Goal: Task Accomplishment & Management: Use online tool/utility

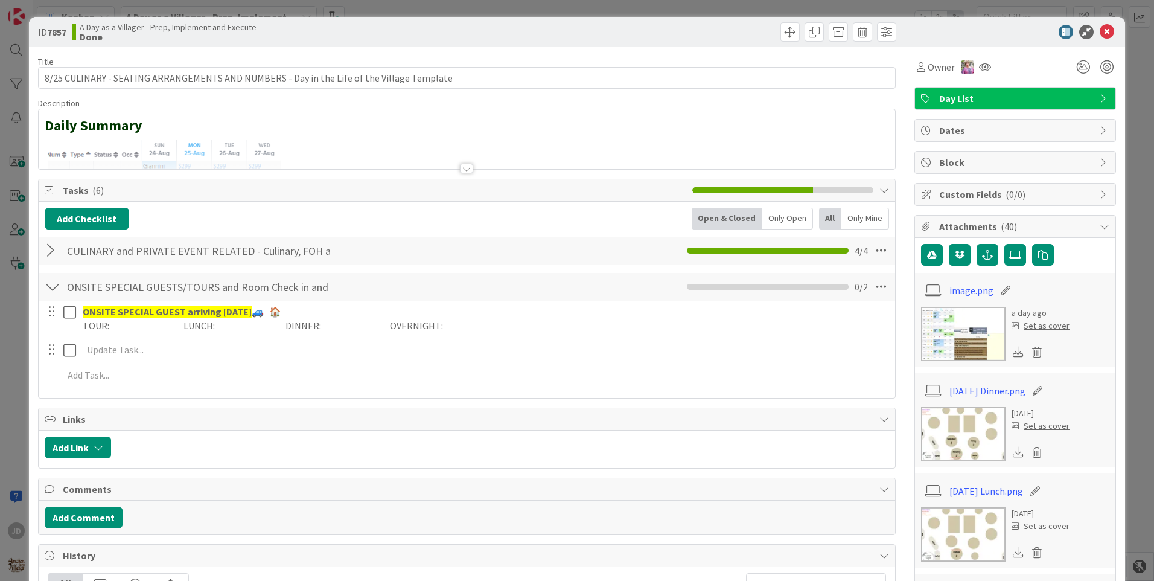
click at [1100, 30] on icon at bounding box center [1107, 32] width 14 height 14
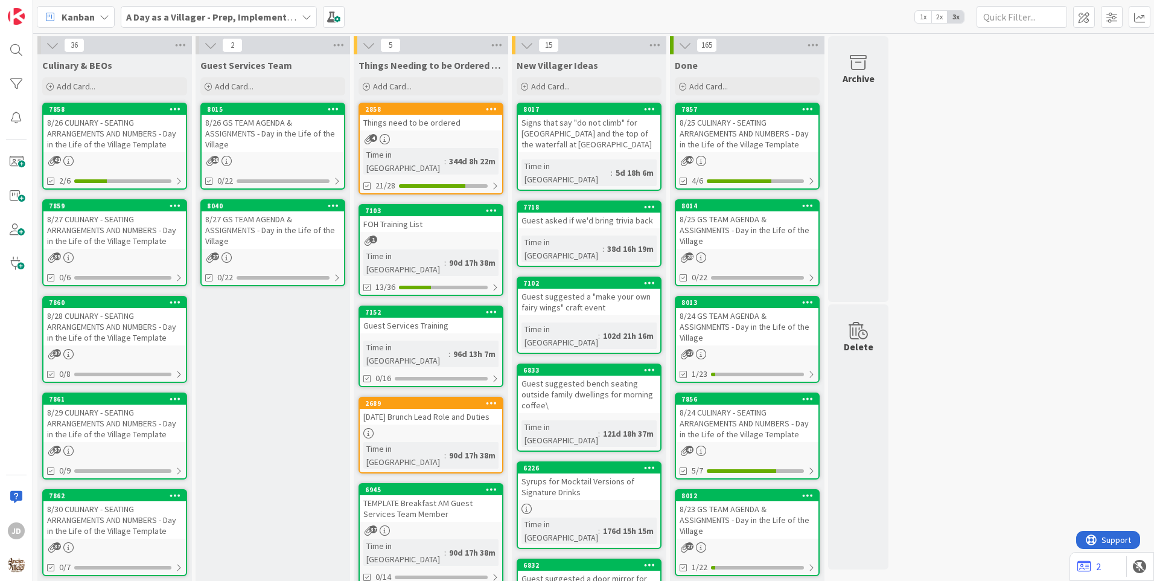
click at [57, 127] on div "8/26 CULINARY - SEATING ARRANGEMENTS AND NUMBERS - Day in the Life of the Villa…" at bounding box center [114, 133] width 142 height 37
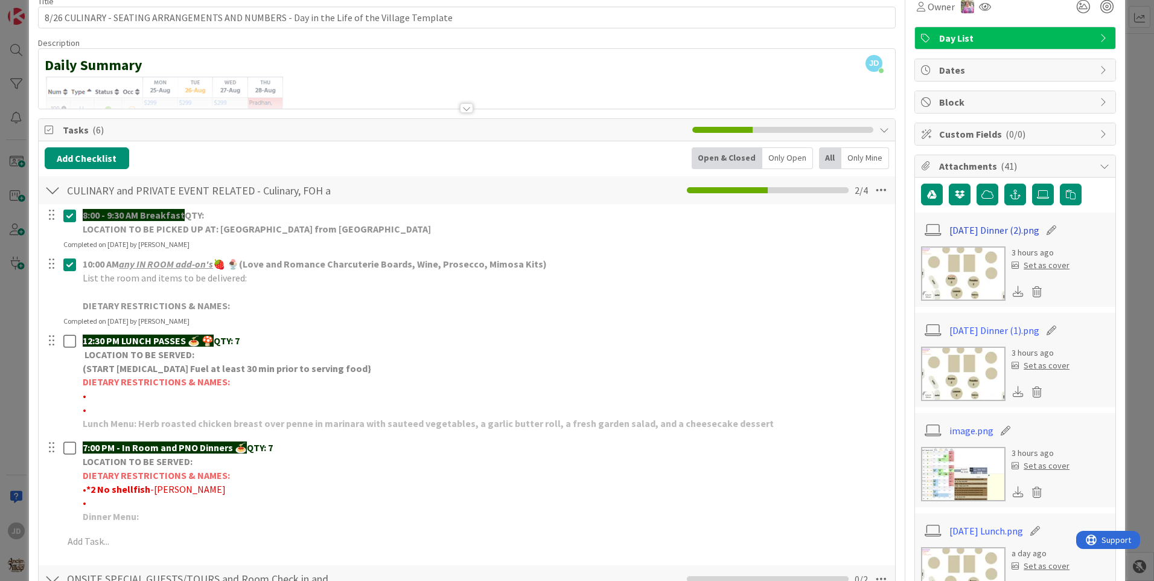
click at [961, 235] on link "[DATE] Dinner (2).png" at bounding box center [995, 230] width 90 height 14
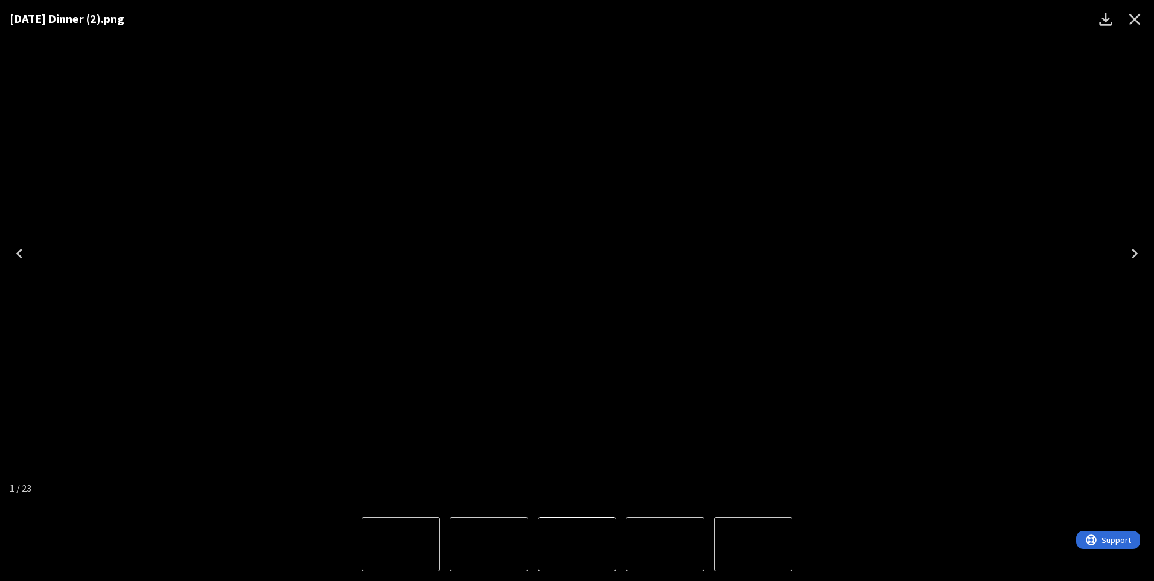
click at [1129, 23] on icon "Close" at bounding box center [1134, 19] width 19 height 19
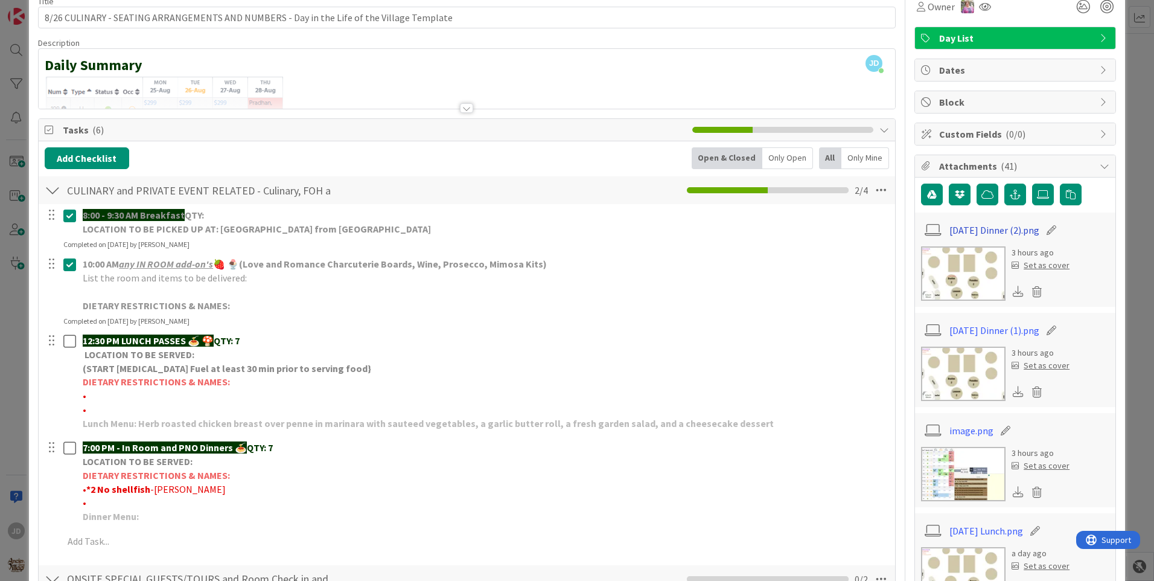
click at [980, 228] on link "[DATE] Dinner (2).png" at bounding box center [995, 230] width 90 height 14
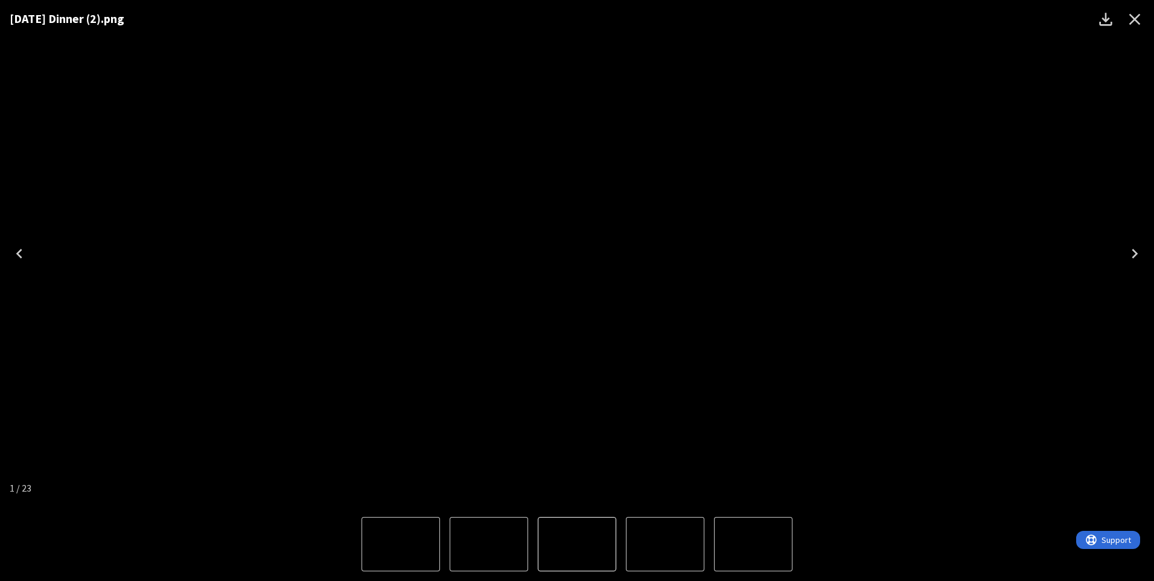
click at [665, 544] on img "2 of 23" at bounding box center [665, 544] width 0 height 0
click at [577, 544] on img "2 of 23" at bounding box center [577, 544] width 0 height 0
click at [586, 518] on button "2 of 23" at bounding box center [577, 544] width 78 height 54
click at [577, 544] on img "2 of 23" at bounding box center [577, 544] width 0 height 0
click at [489, 544] on img "1 of 23" at bounding box center [489, 544] width 0 height 0
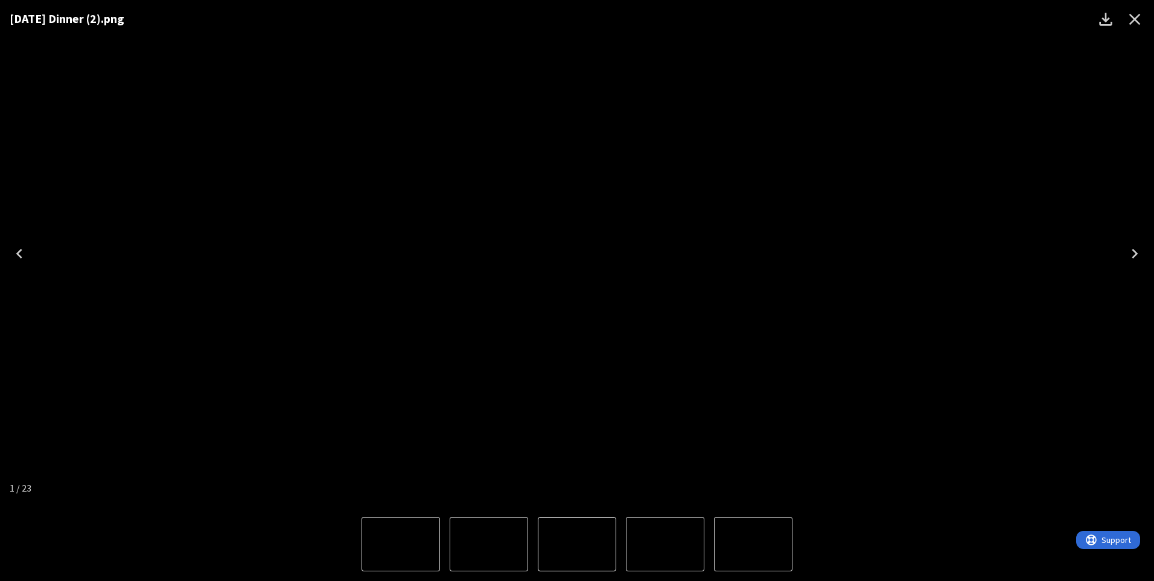
click at [665, 544] on img "2 of 23" at bounding box center [665, 544] width 0 height 0
click at [1141, 16] on icon "Close" at bounding box center [1134, 19] width 19 height 19
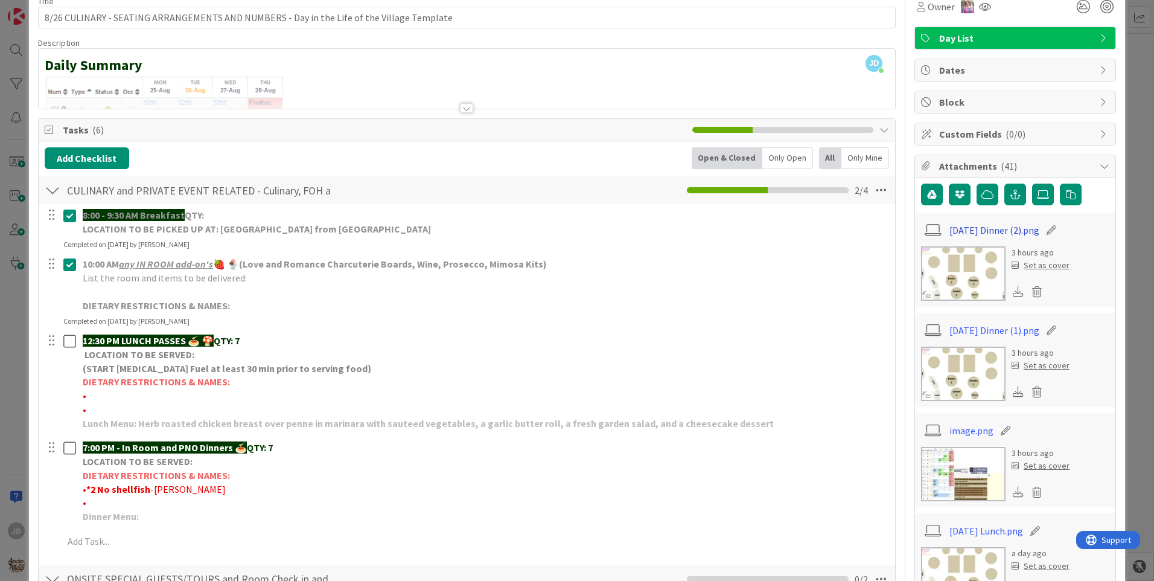
click at [978, 233] on link "[DATE] Dinner (2).png" at bounding box center [995, 230] width 90 height 14
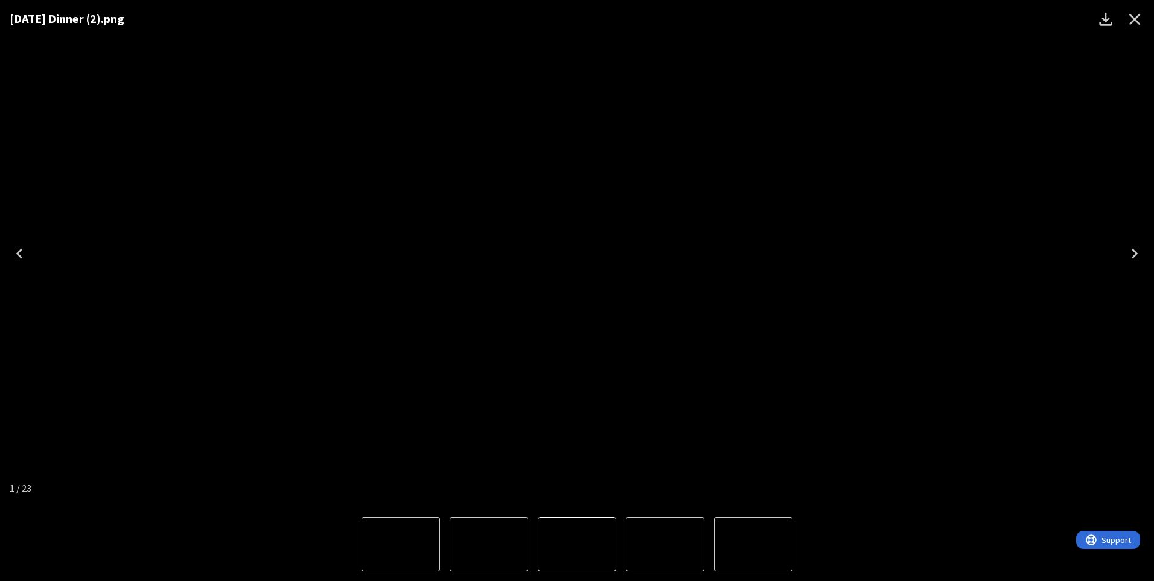
click at [665, 544] on img "2 of 23" at bounding box center [665, 544] width 0 height 0
click at [577, 544] on img "2 of 23" at bounding box center [577, 544] width 0 height 0
click at [489, 544] on img "1 of 23" at bounding box center [489, 544] width 0 height 0
click at [1137, 18] on icon "Close" at bounding box center [1134, 19] width 11 height 11
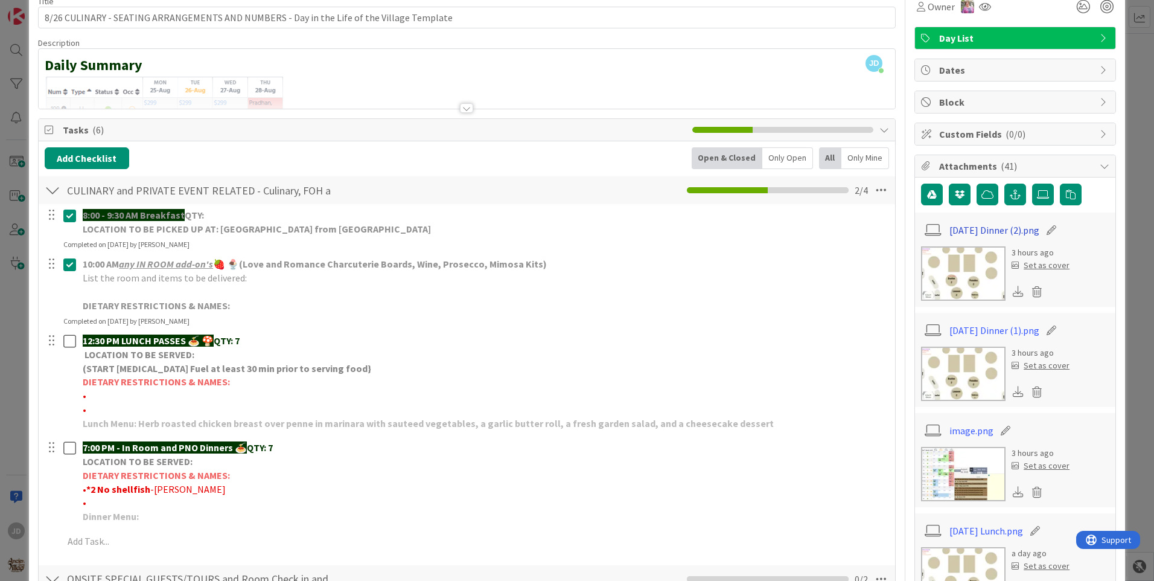
click at [965, 232] on link "[DATE] Dinner (2).png" at bounding box center [995, 230] width 90 height 14
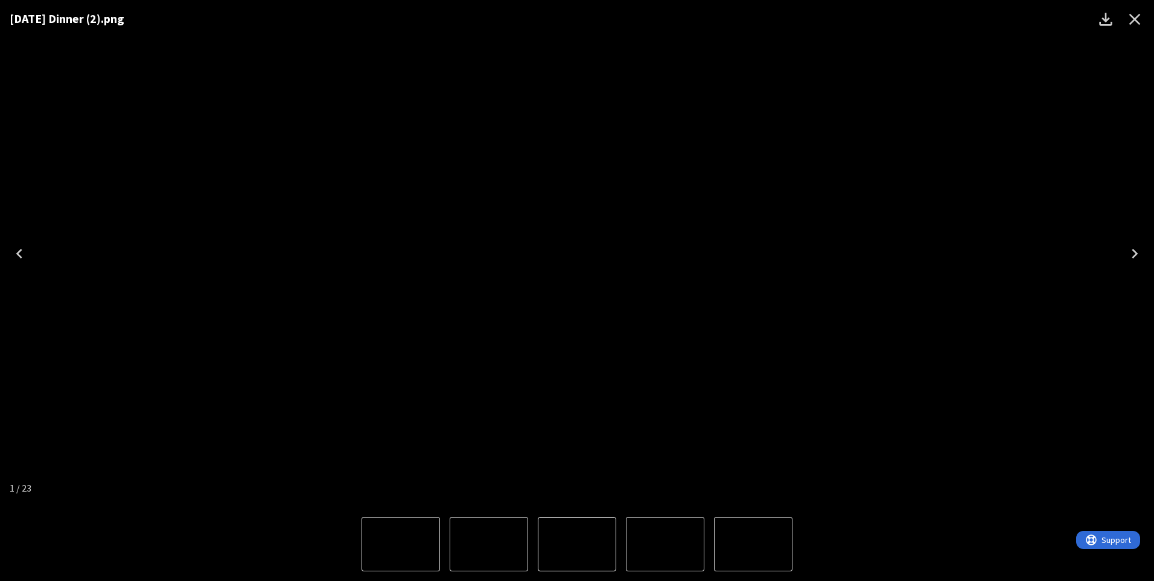
click at [1130, 22] on icon "Close" at bounding box center [1134, 19] width 19 height 19
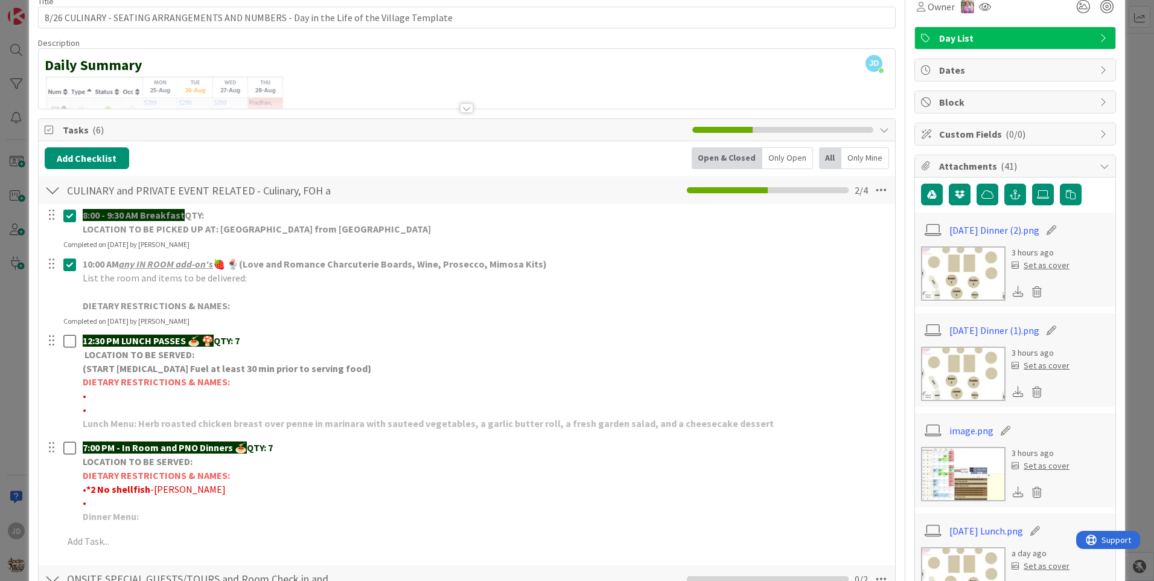
scroll to position [241, 0]
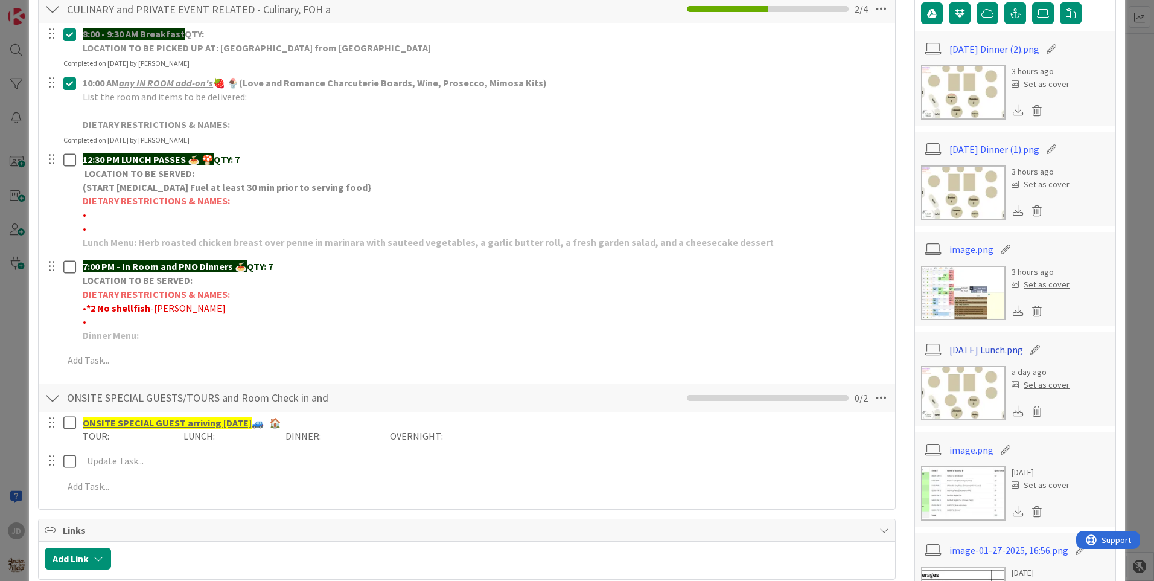
click at [991, 351] on link "[DATE] Lunch.png" at bounding box center [987, 349] width 74 height 14
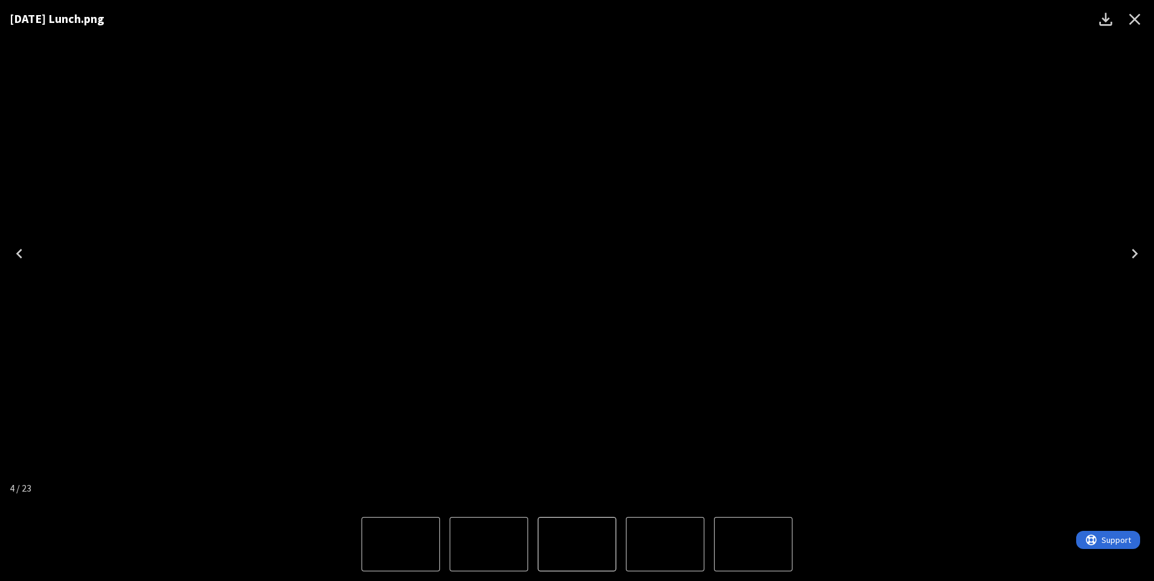
click at [1127, 24] on icon "Close" at bounding box center [1134, 19] width 19 height 19
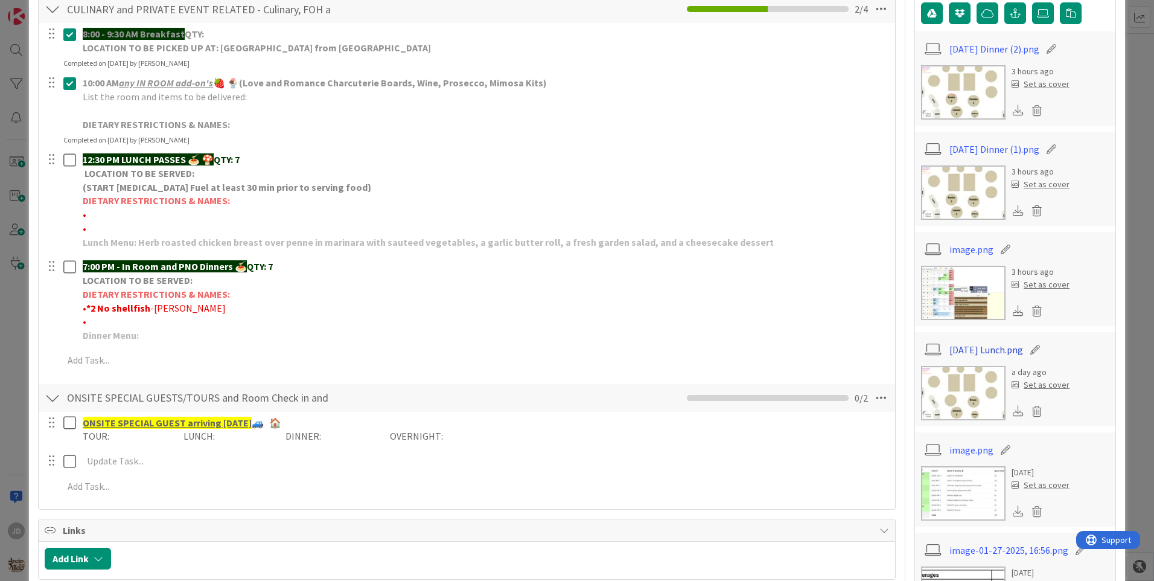
click at [997, 347] on link "[DATE] Lunch.png" at bounding box center [987, 349] width 74 height 14
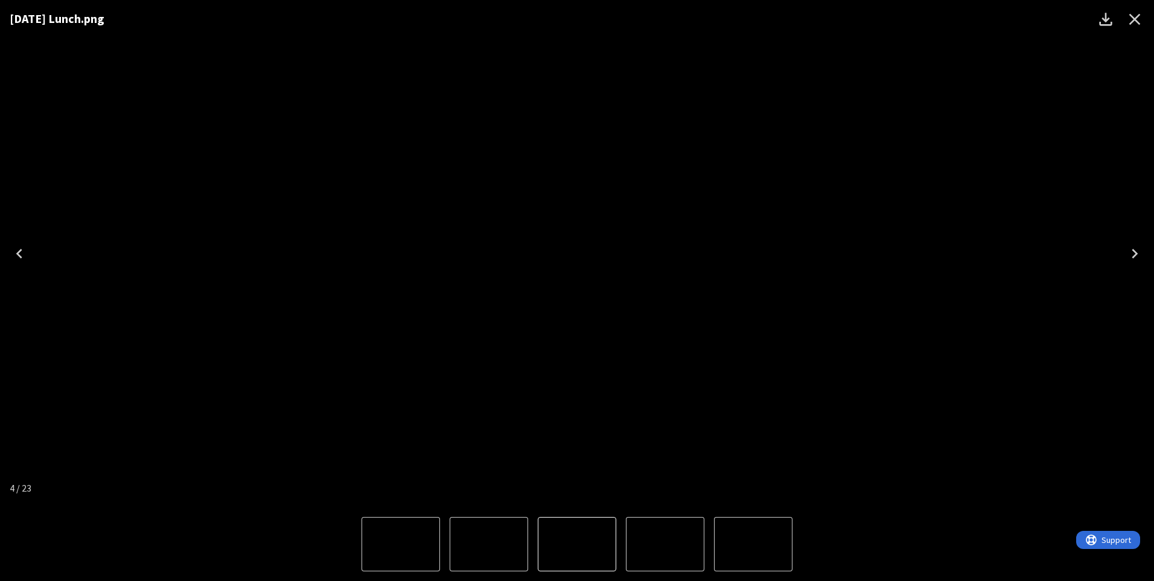
click at [1137, 20] on icon "Close" at bounding box center [1134, 19] width 19 height 19
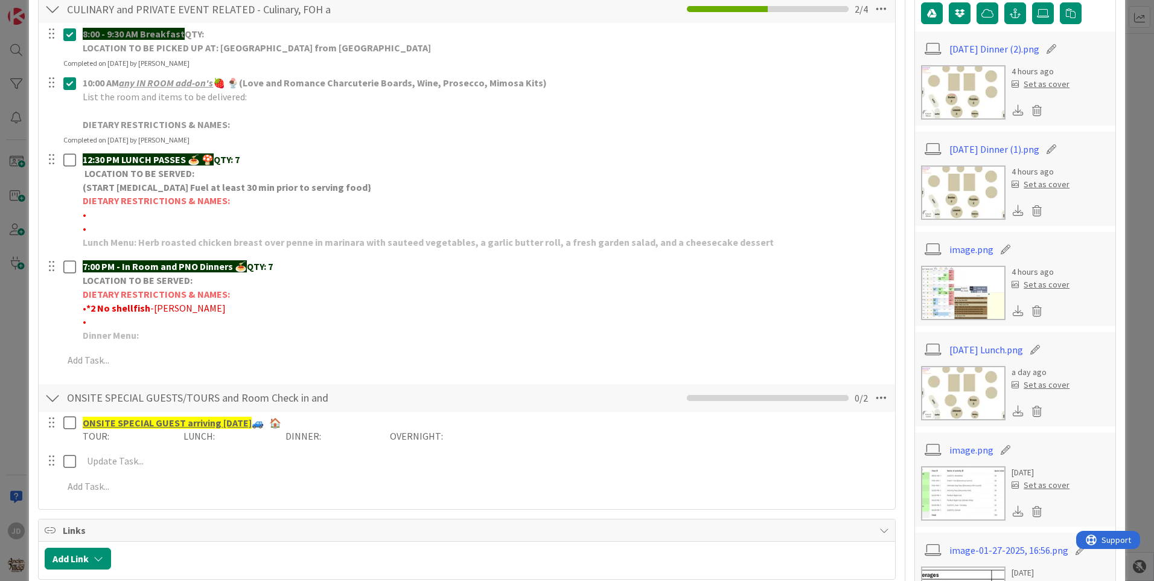
scroll to position [0, 0]
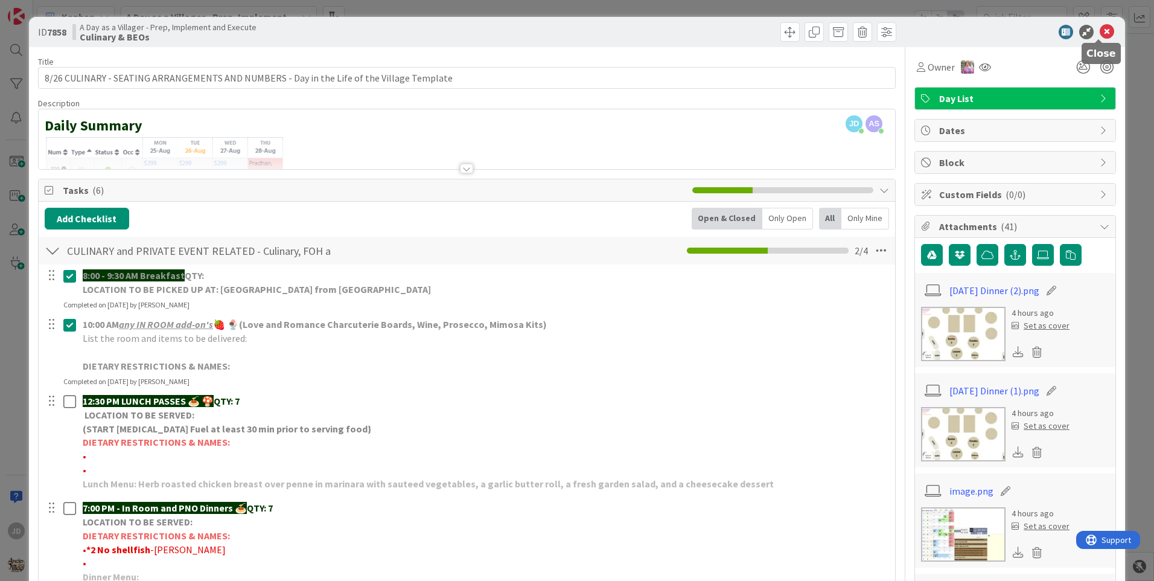
click at [1100, 32] on icon at bounding box center [1107, 32] width 14 height 14
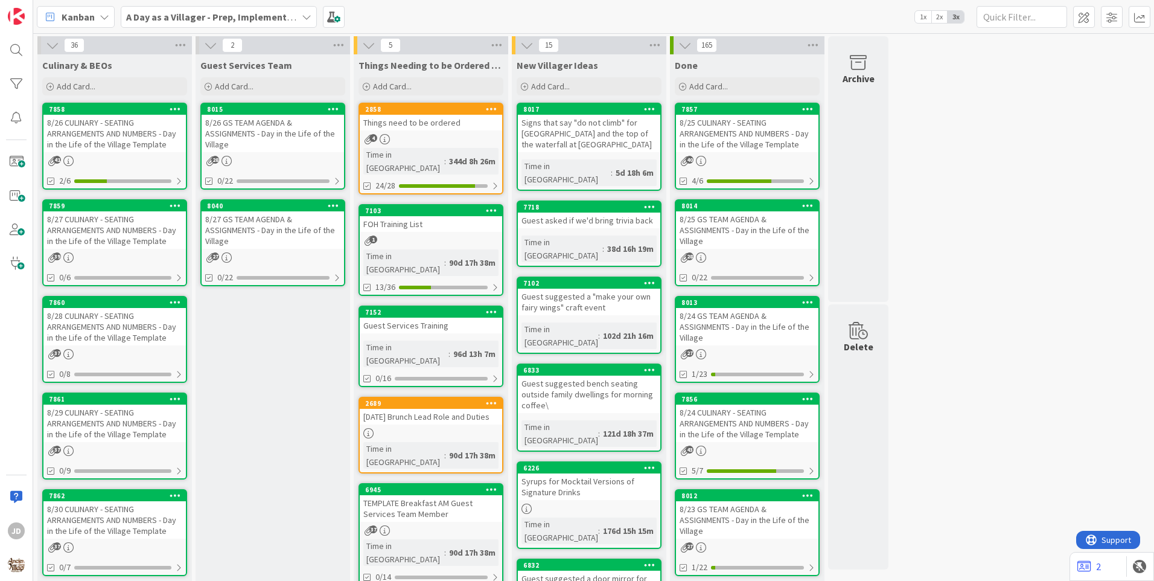
click at [315, 225] on div "8/27 GS TEAM AGENDA & ASSIGNMENTS - Day in the Life of the Village" at bounding box center [273, 229] width 142 height 37
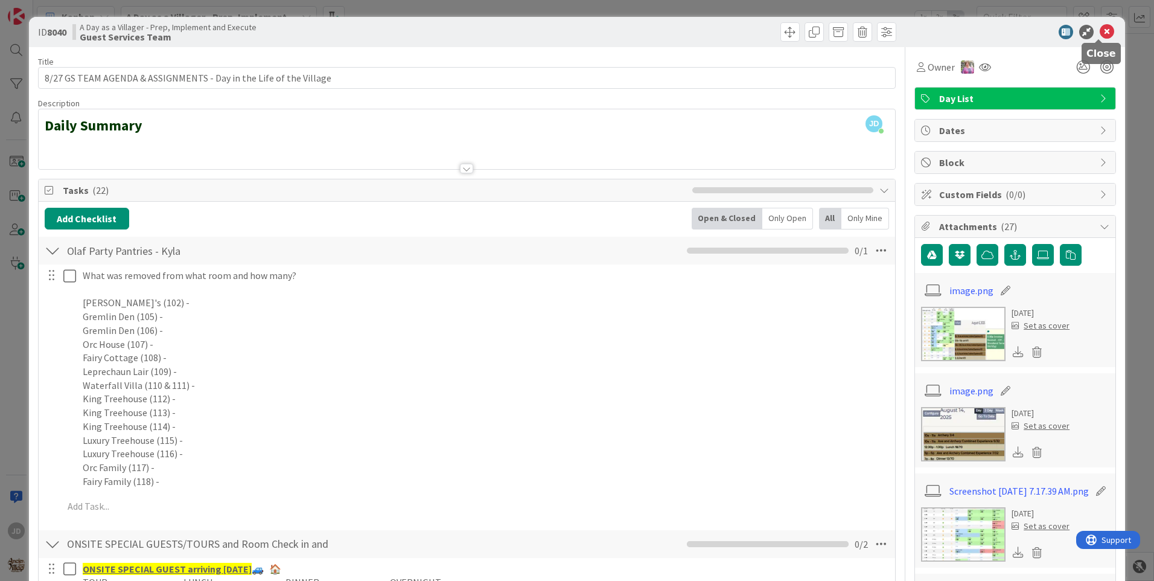
click at [1100, 36] on icon at bounding box center [1107, 32] width 14 height 14
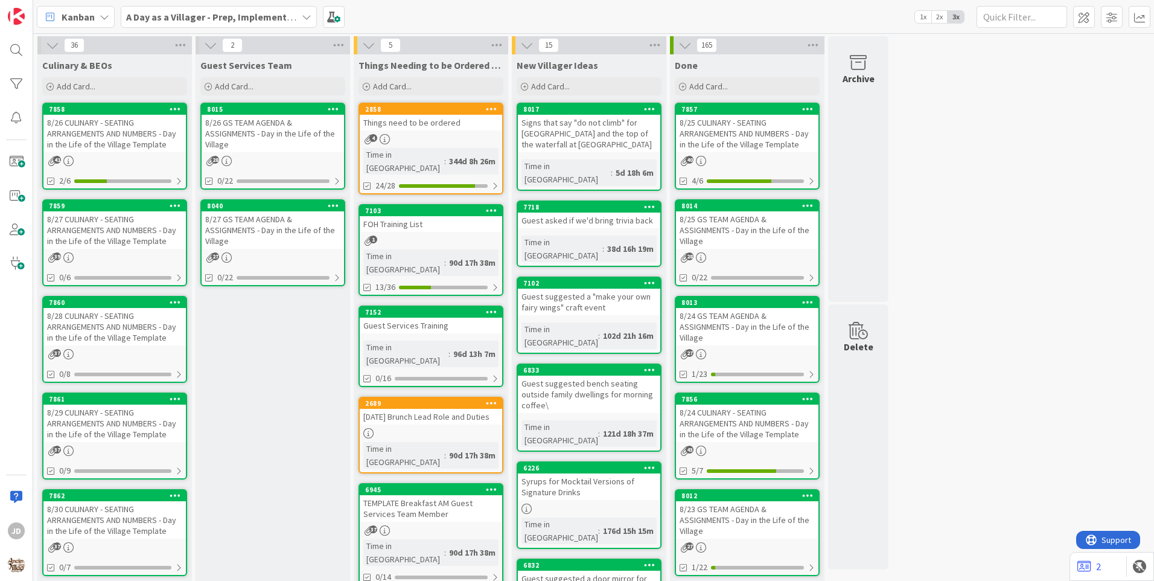
click at [260, 139] on div "8/26 GS TEAM AGENDA & ASSIGNMENTS - Day in the Life of the Village" at bounding box center [273, 133] width 142 height 37
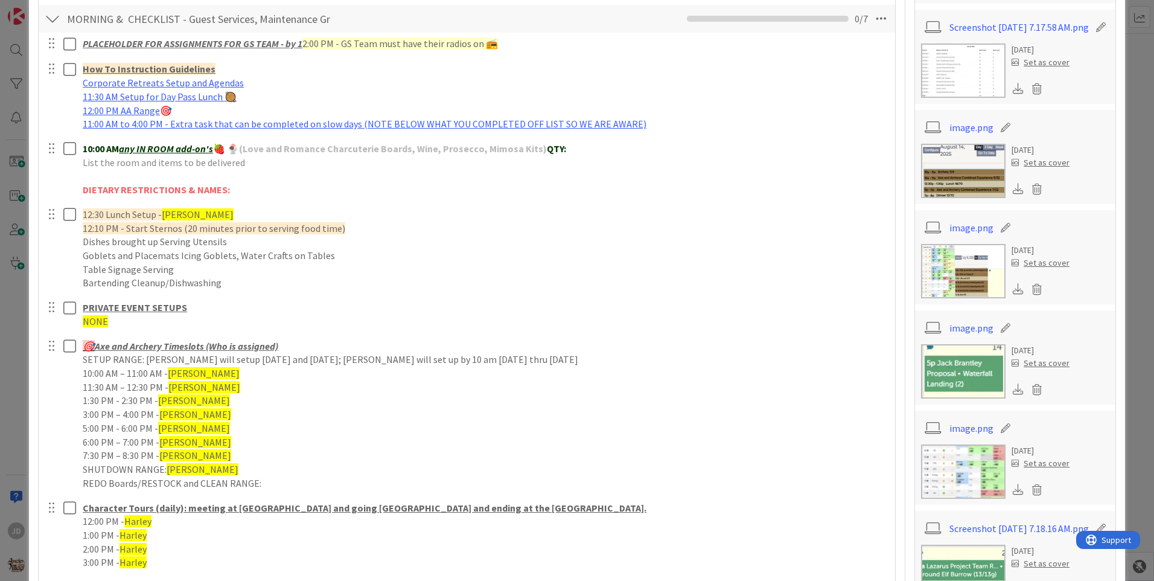
scroll to position [724, 0]
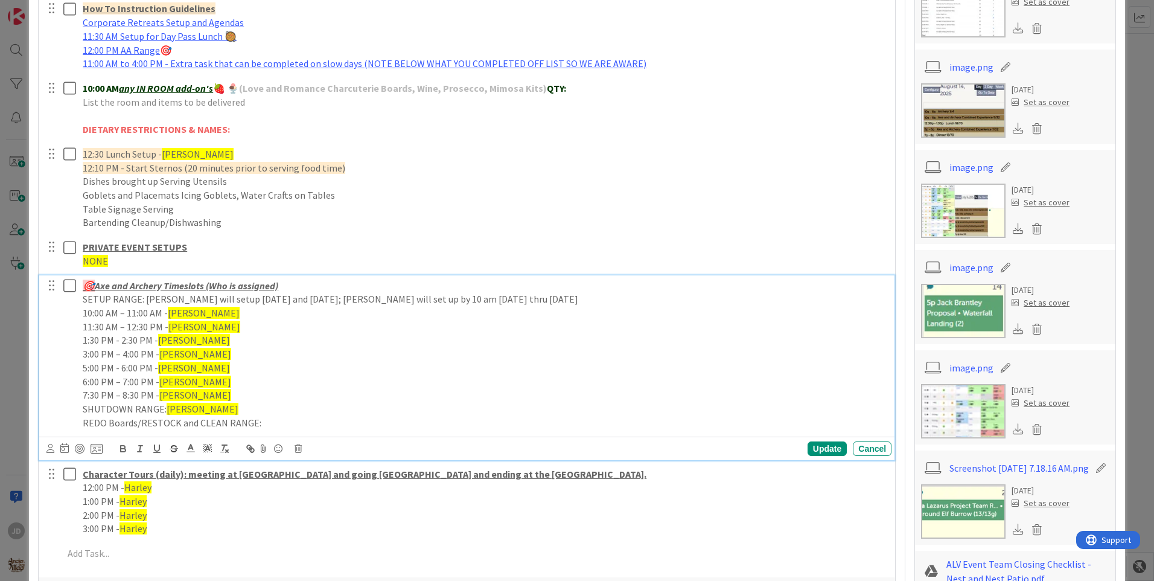
click at [176, 360] on p "3:00 PM – 4:00 PM - [PERSON_NAME]" at bounding box center [485, 354] width 804 height 14
click at [174, 355] on span "[PERSON_NAME]" at bounding box center [195, 354] width 72 height 12
click at [194, 309] on span "[PERSON_NAME]" at bounding box center [204, 313] width 72 height 12
click at [192, 307] on span "[PERSON_NAME]" at bounding box center [204, 313] width 72 height 12
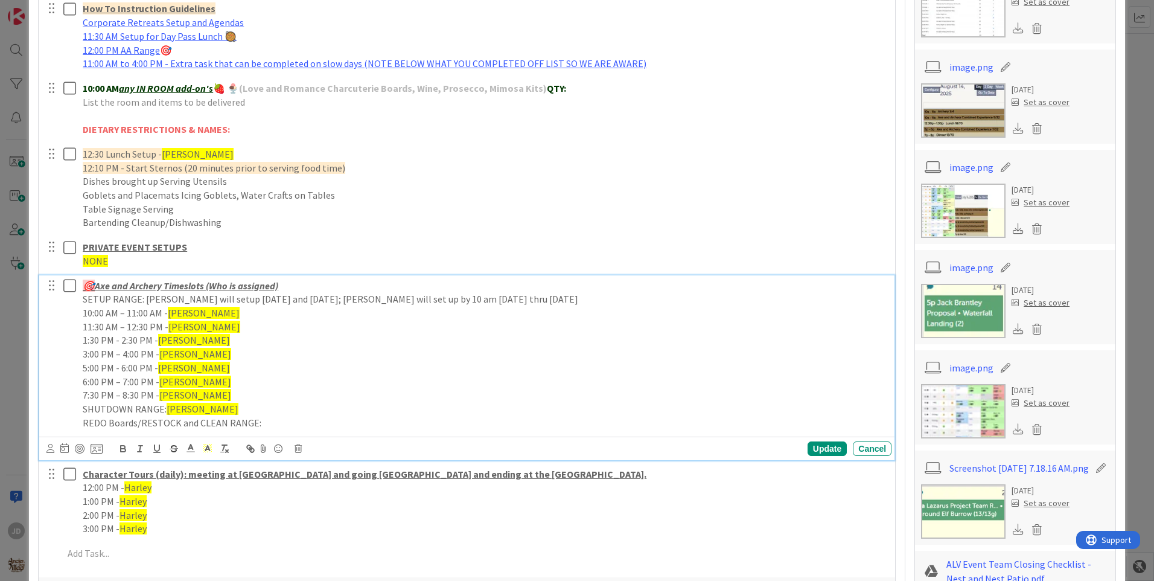
click at [192, 307] on span "[PERSON_NAME]" at bounding box center [204, 313] width 72 height 12
click at [187, 324] on span "[PERSON_NAME]" at bounding box center [204, 327] width 72 height 12
click at [188, 342] on span "[PERSON_NAME]" at bounding box center [194, 340] width 72 height 12
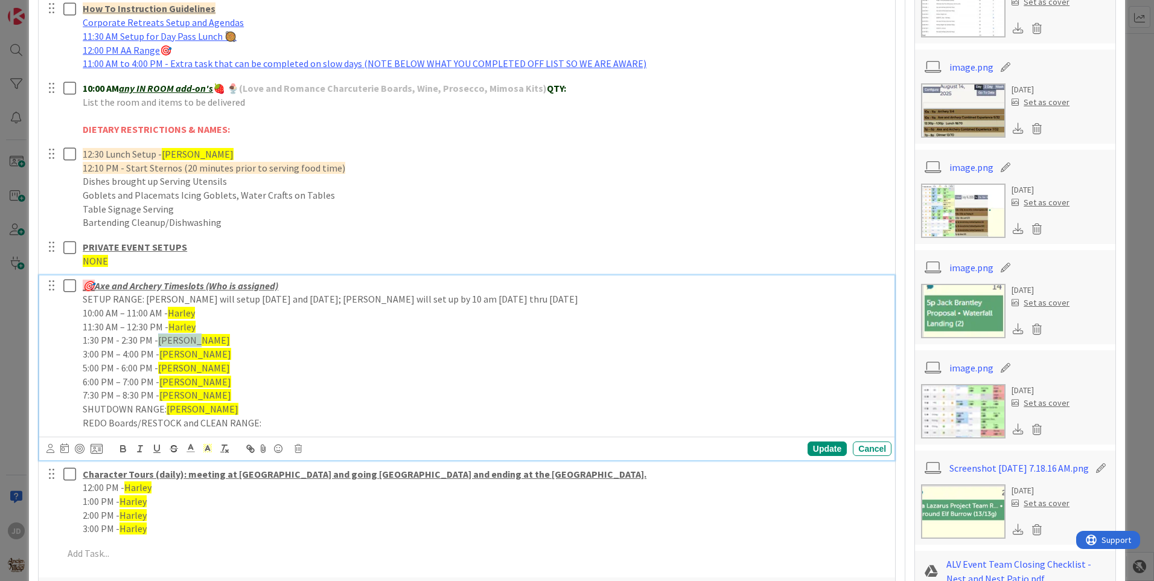
click at [188, 342] on span "[PERSON_NAME]" at bounding box center [194, 340] width 72 height 12
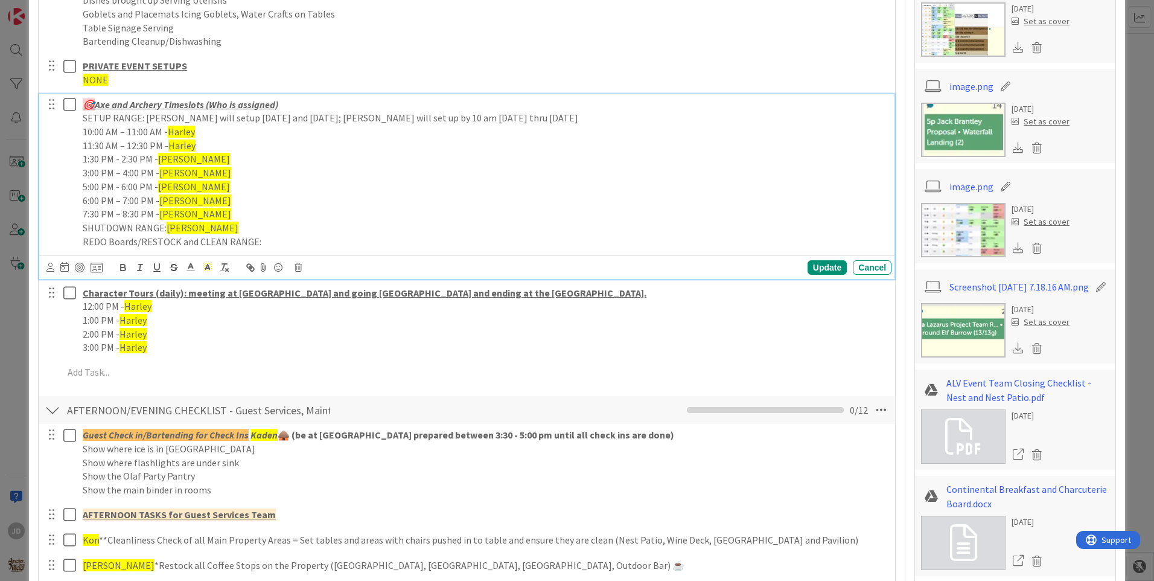
scroll to position [1026, 0]
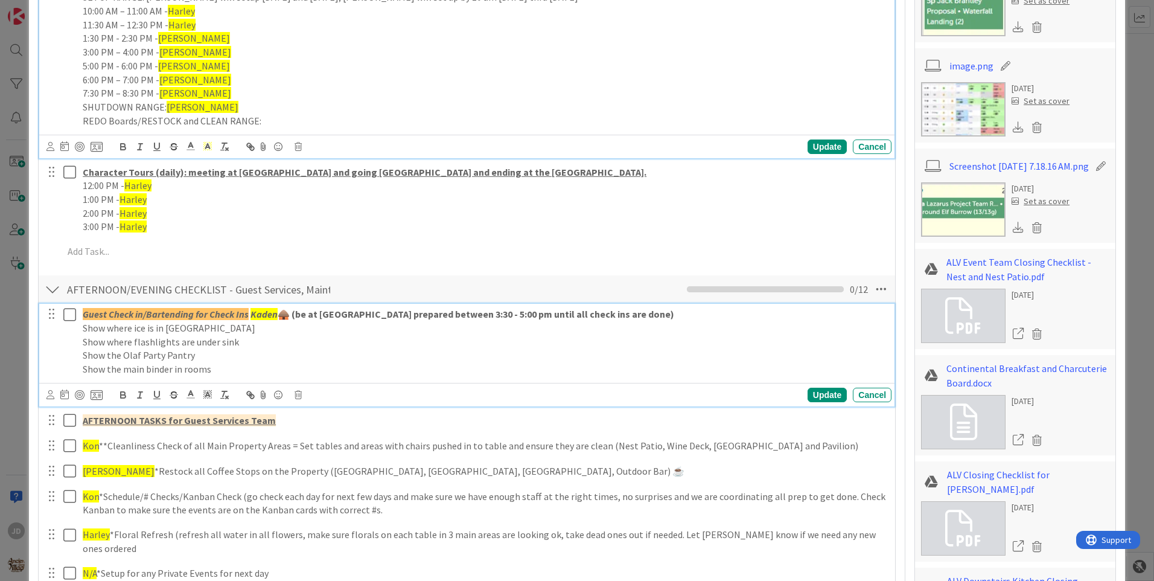
click at [261, 315] on em "Kaden" at bounding box center [264, 314] width 27 height 12
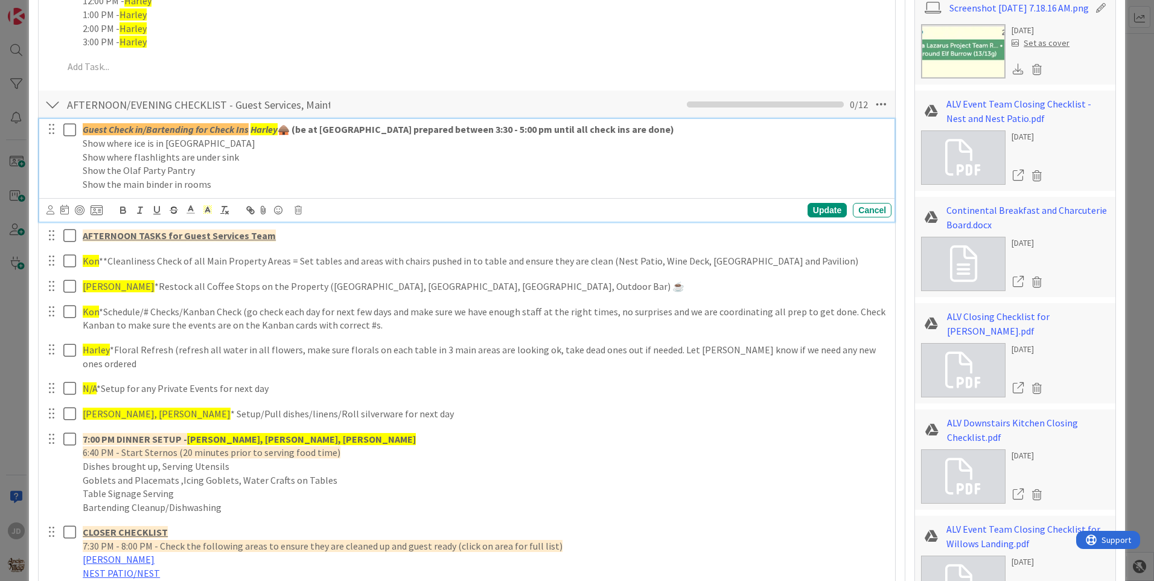
scroll to position [1302, 0]
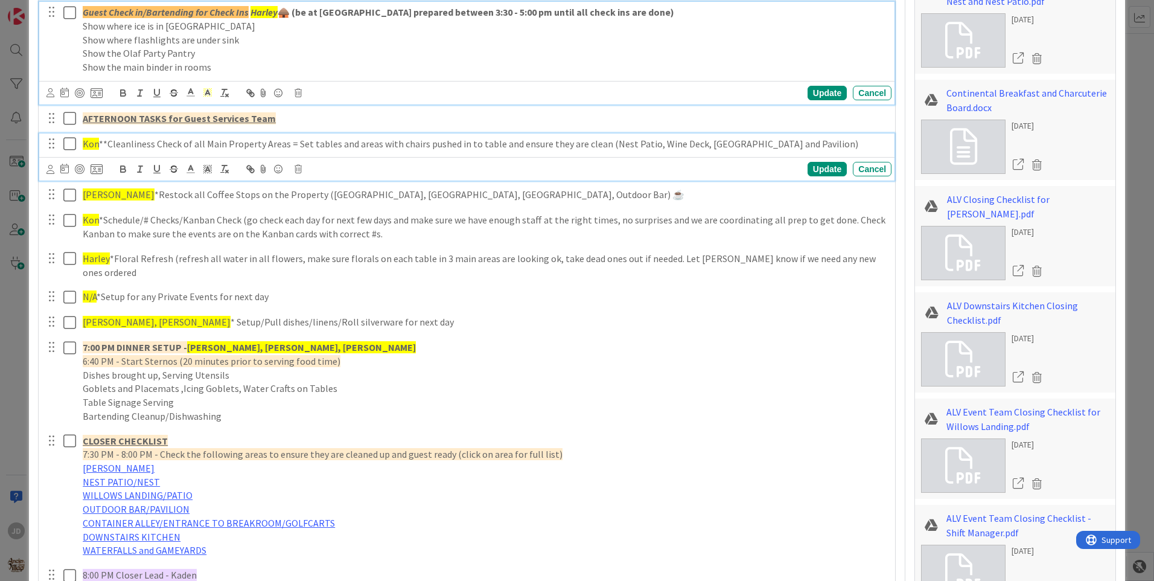
click at [88, 146] on span "Kon" at bounding box center [91, 144] width 16 height 12
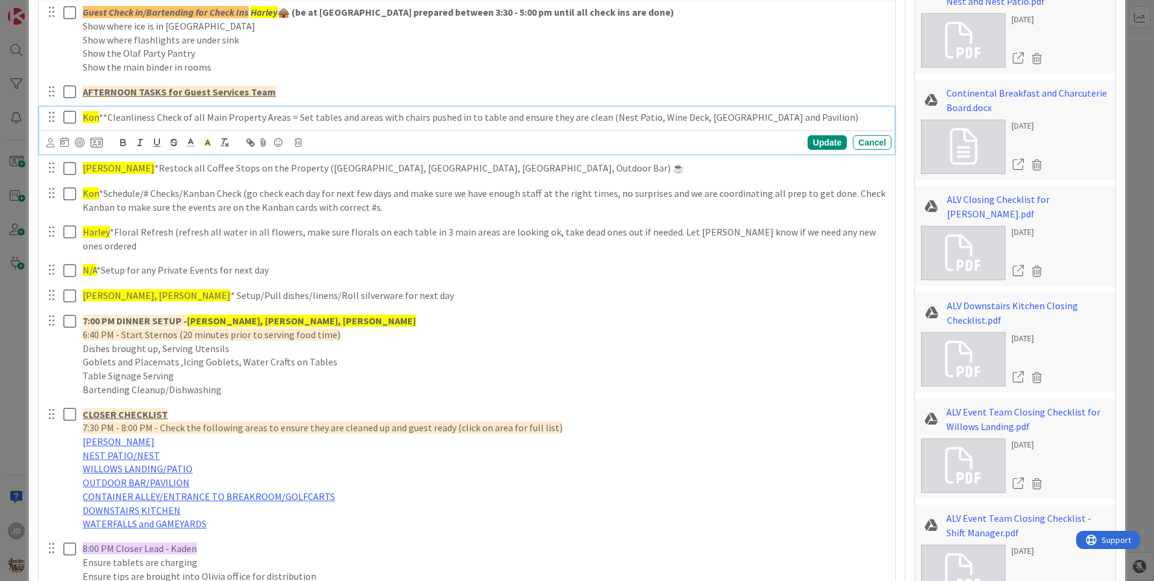
scroll to position [1275, 0]
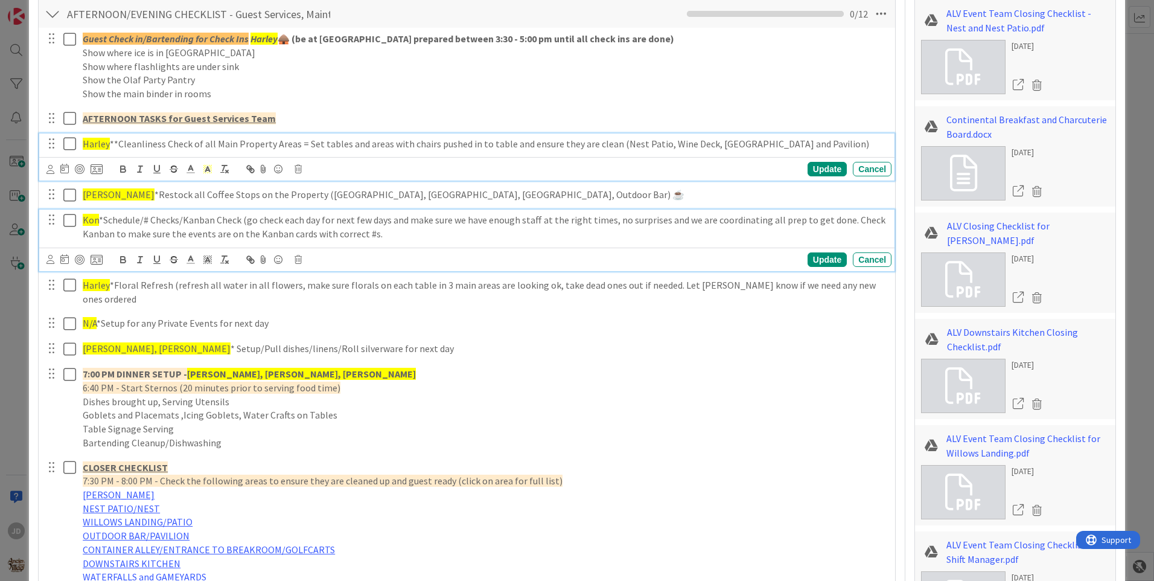
click at [93, 217] on span "Kon" at bounding box center [91, 220] width 16 height 12
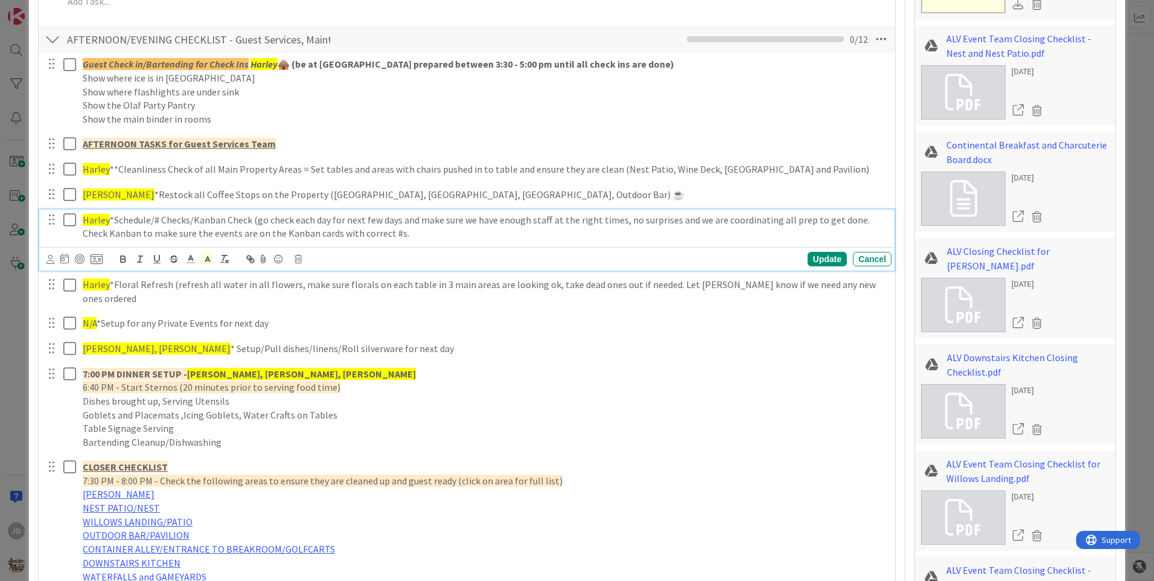
scroll to position [1370, 0]
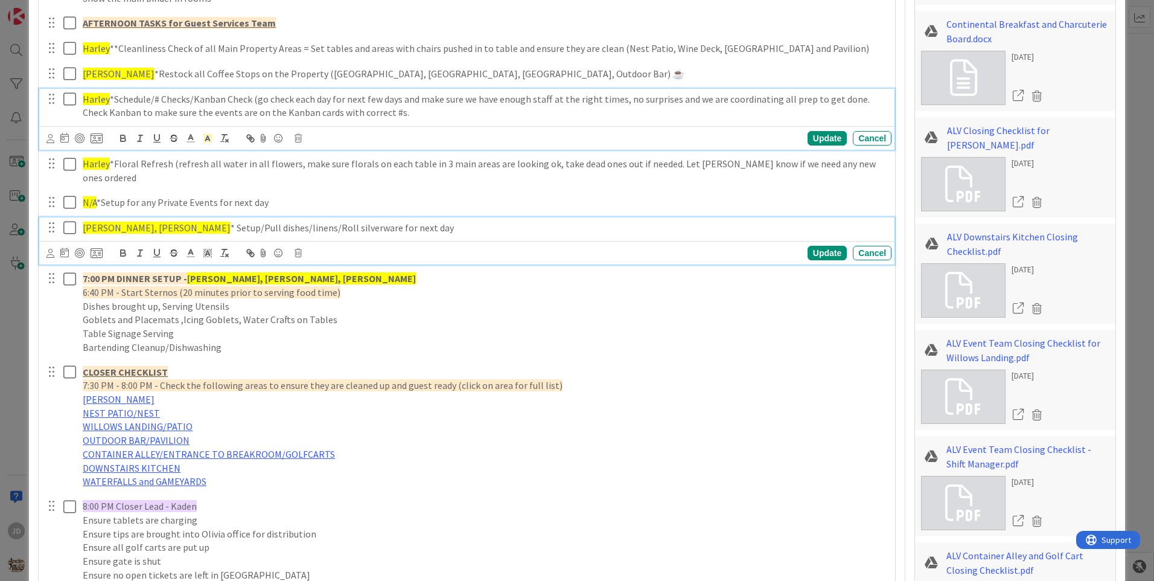
click at [119, 222] on span "[PERSON_NAME], [PERSON_NAME]" at bounding box center [157, 228] width 148 height 12
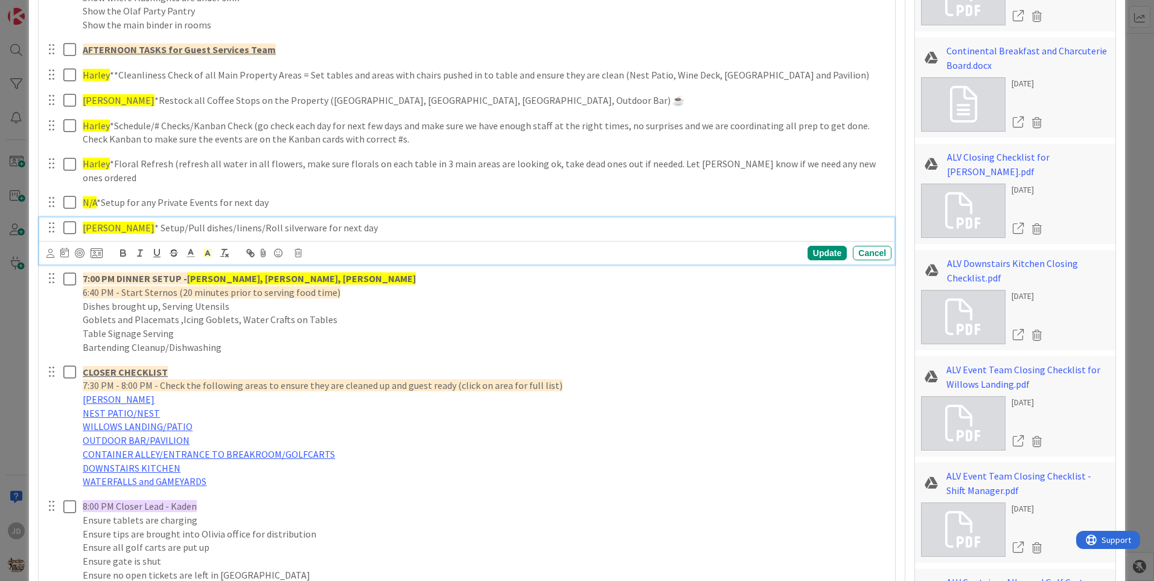
scroll to position [1404, 0]
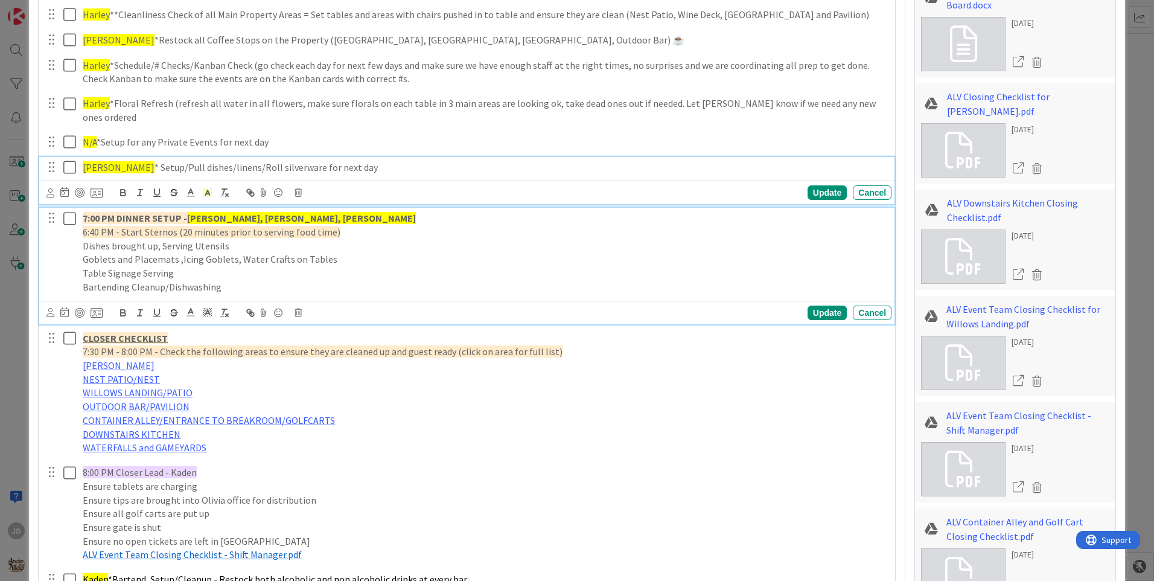
click at [232, 212] on strong "[PERSON_NAME], [PERSON_NAME], [PERSON_NAME]" at bounding box center [301, 218] width 229 height 12
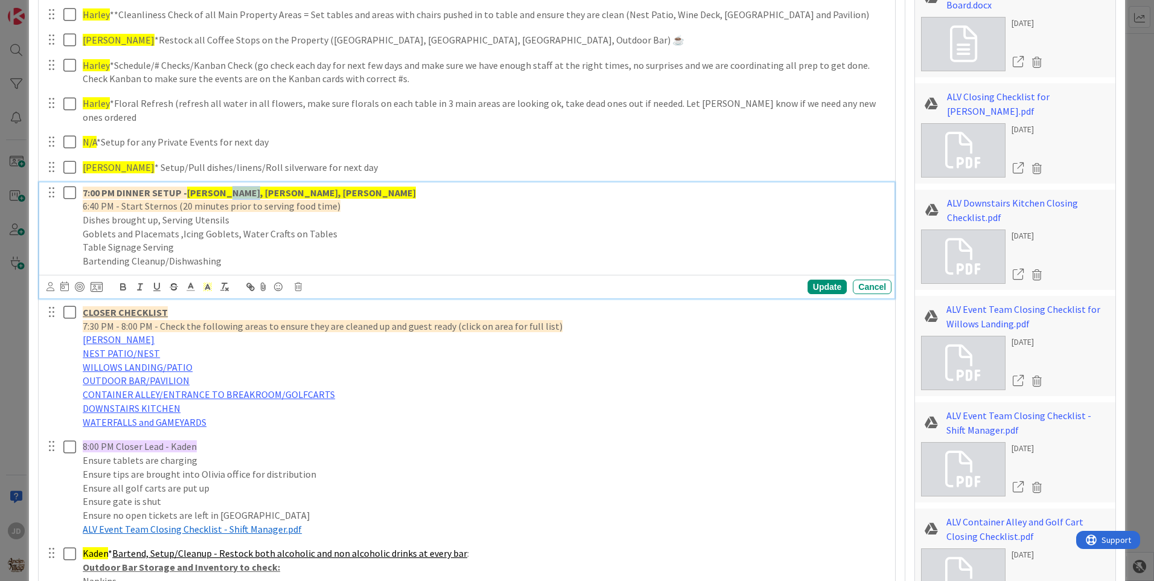
scroll to position [1378, 0]
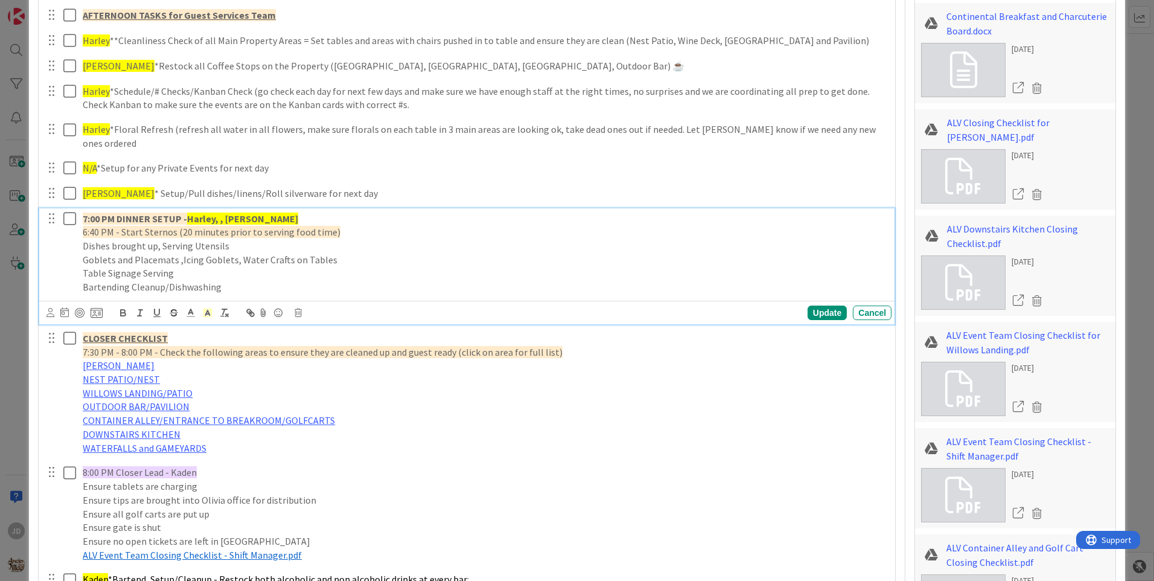
click at [232, 212] on strong "Harley, , [PERSON_NAME]" at bounding box center [242, 218] width 111 height 12
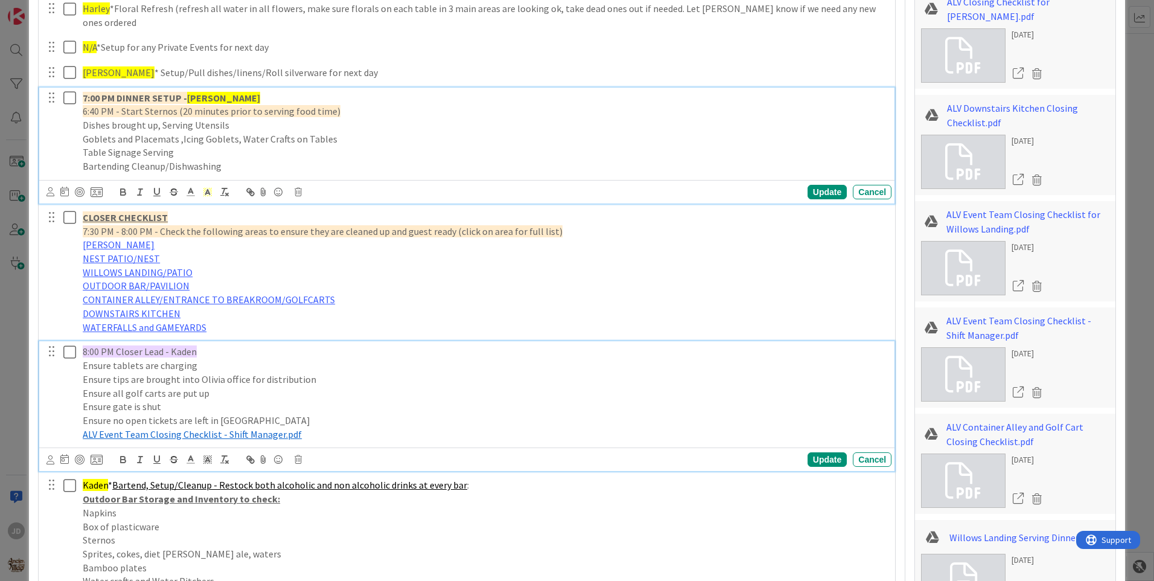
click at [185, 345] on span "8:00 PM Closer Lead - Kaden" at bounding box center [140, 351] width 114 height 12
click at [187, 345] on span "8:00 PM Closer Lead - Kaden" at bounding box center [140, 351] width 114 height 12
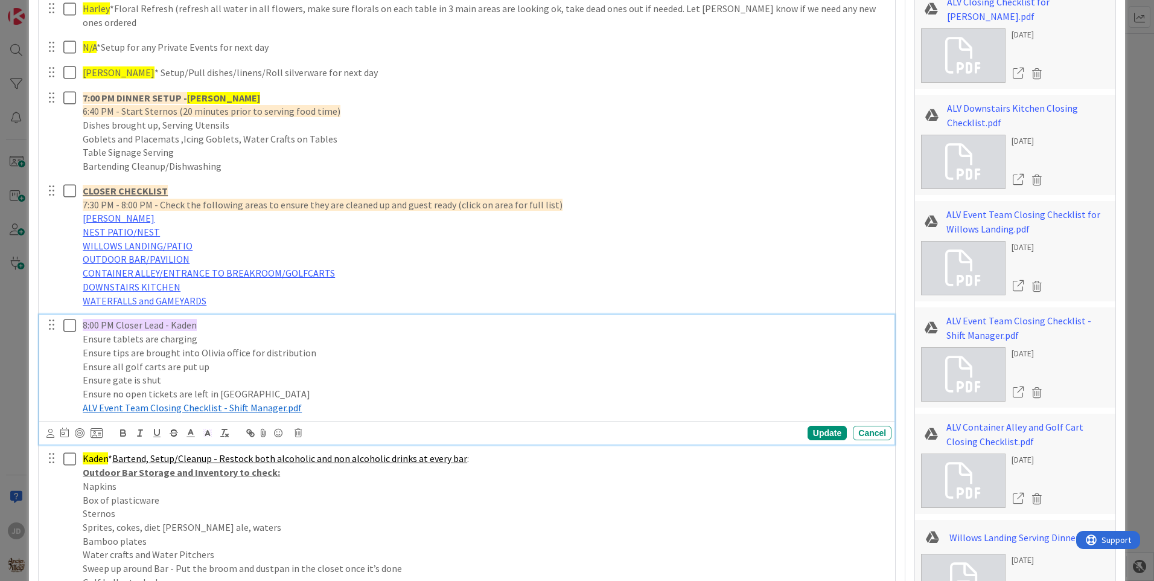
scroll to position [1472, 0]
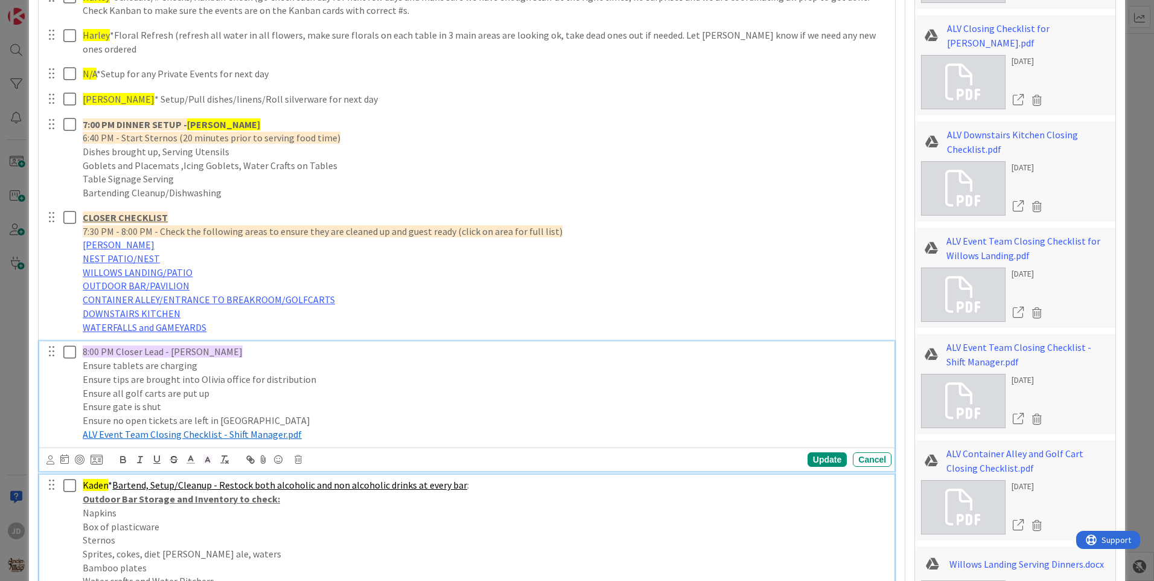
click at [101, 479] on span "Kaden" at bounding box center [95, 485] width 25 height 12
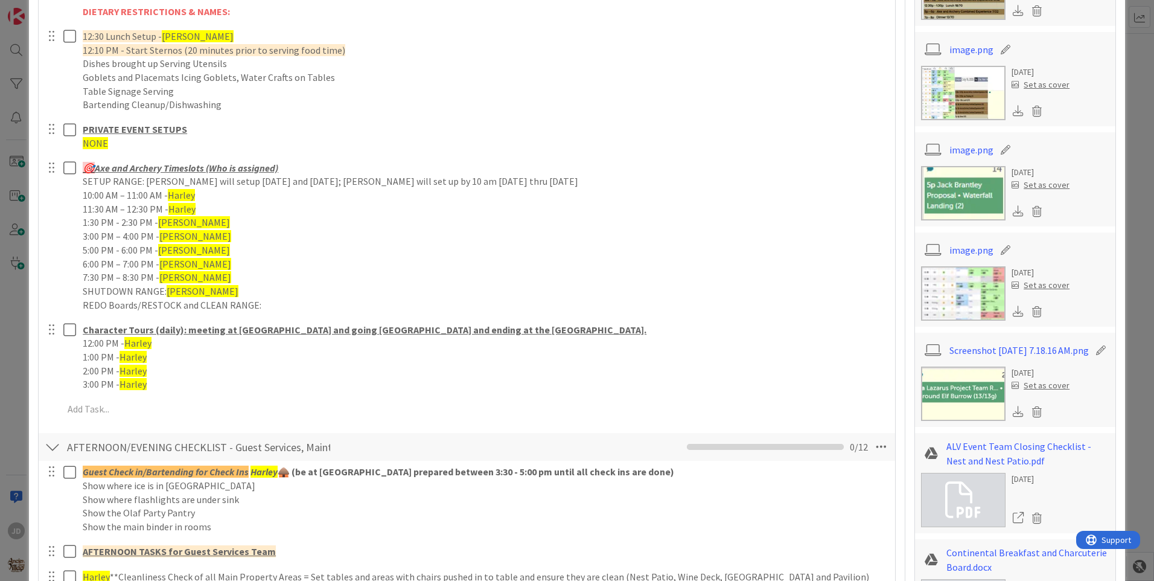
scroll to position [661, 0]
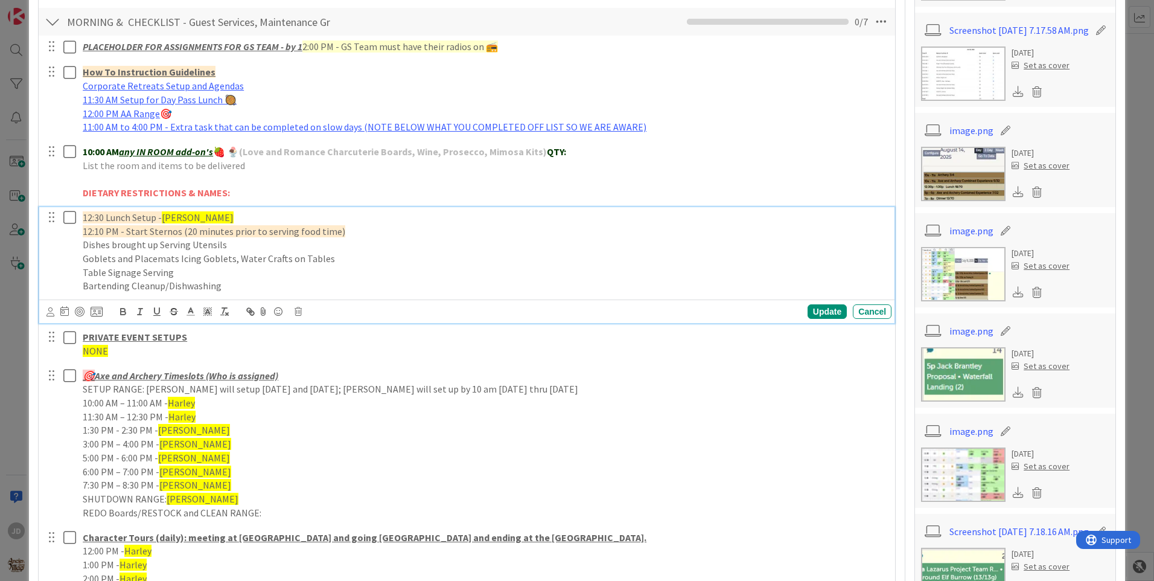
click at [232, 216] on span "[PERSON_NAME]" at bounding box center [198, 217] width 72 height 12
click at [233, 219] on span "[PERSON_NAME]" at bounding box center [198, 217] width 72 height 12
click at [175, 217] on span "Kon, Harley," at bounding box center [187, 217] width 50 height 12
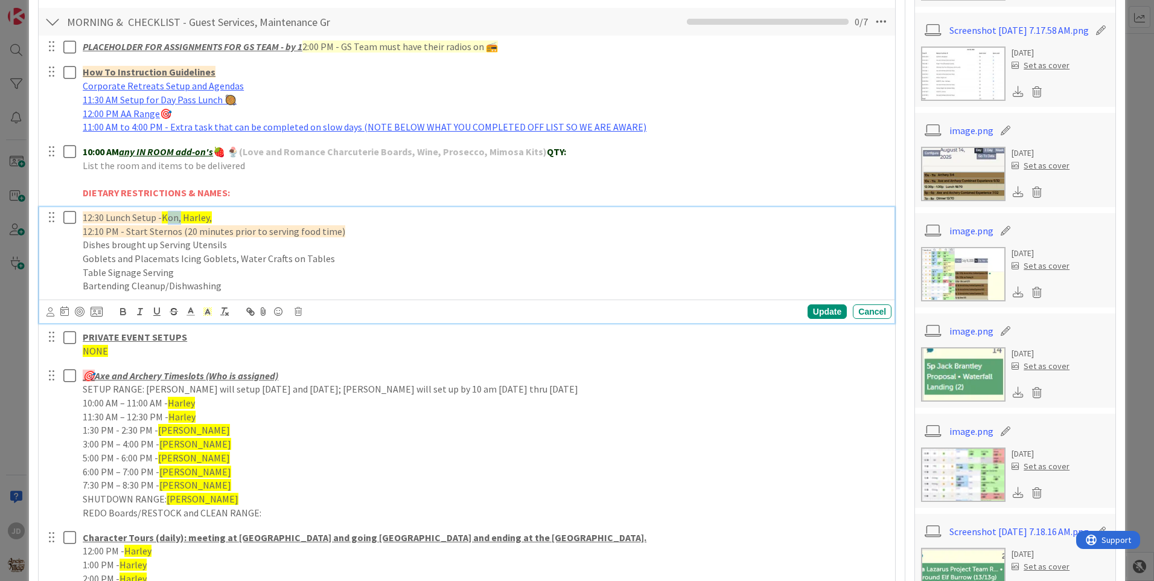
click at [175, 217] on span "Kon, Harley," at bounding box center [187, 217] width 50 height 12
click at [195, 218] on p "12:30 Lunch Setup - Harley," at bounding box center [485, 218] width 804 height 14
click at [811, 307] on div "Update" at bounding box center [827, 311] width 39 height 14
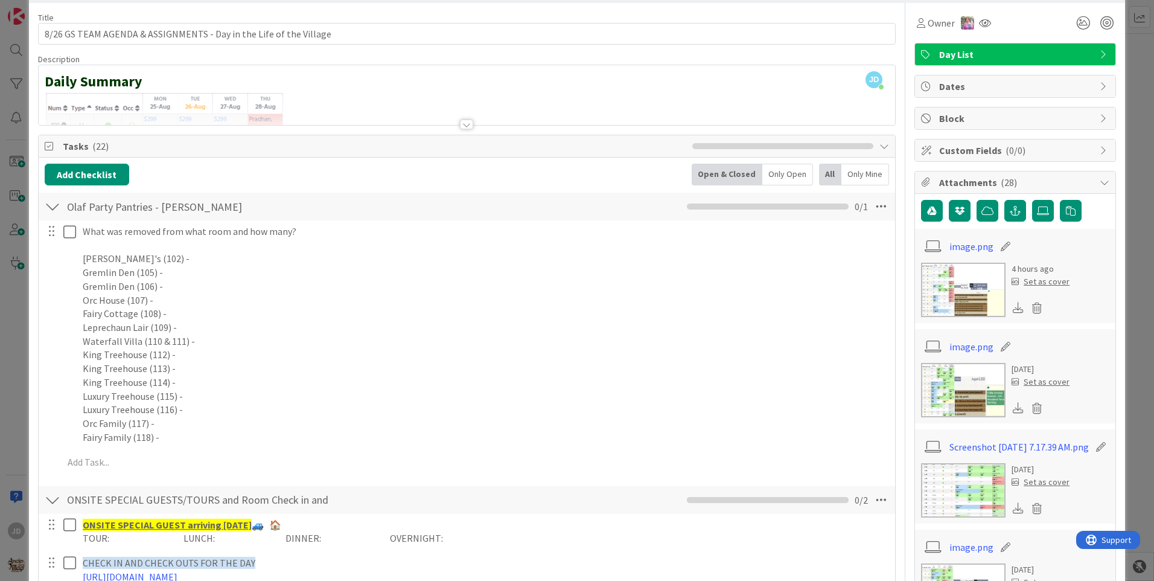
scroll to position [0, 0]
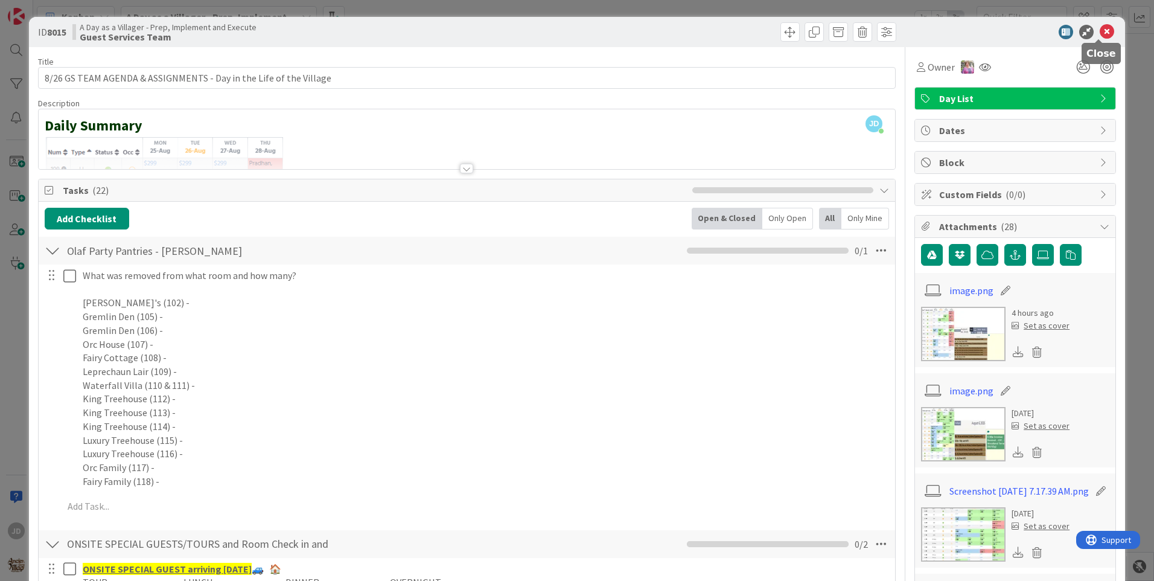
click at [1100, 33] on icon at bounding box center [1107, 32] width 14 height 14
